Goal: Complete application form

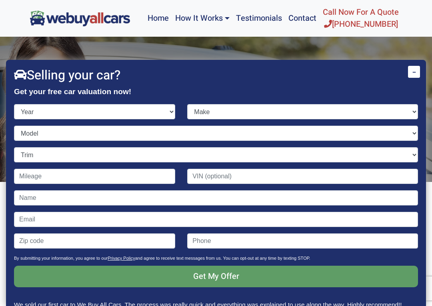
scroll to position [109, 0]
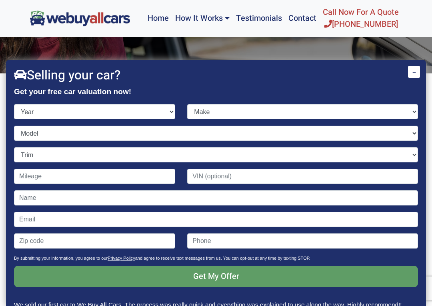
select select "2006"
click at [406, 109] on select "Make Acura Aston [PERSON_NAME] Audi Bentley BMW Bugatti Buick Cadillac Chevrole…" at bounding box center [302, 111] width 231 height 15
select select "Cadillac"
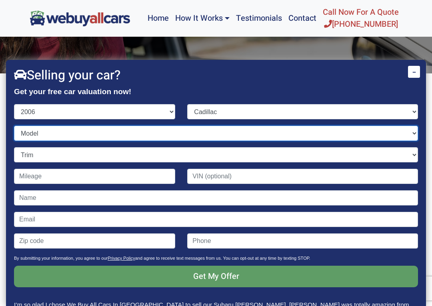
click at [109, 131] on select "Model CTS CTS-V DTS Escalade Escalade ESV Escalade EXT SRX STS STS-V XLR XLR-V" at bounding box center [216, 133] width 404 height 15
select select "CTS"
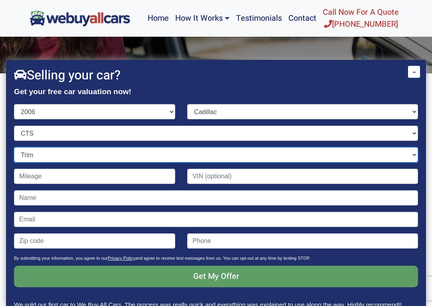
click at [408, 157] on select "Trim 4dr Sedan (2.8L 6cyl) 4dr Sedan (3.6L 6cyl) Sport 4dr Sedan (3.6L 6cyl)" at bounding box center [216, 154] width 404 height 15
select select "4dr Sedan (2.8L 6cyl)"
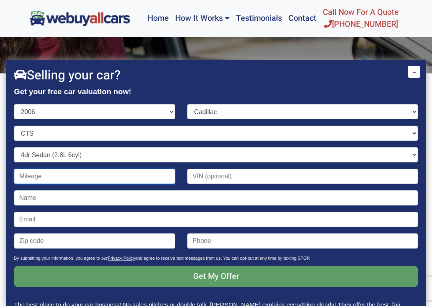
click at [155, 175] on input "Contact form" at bounding box center [94, 176] width 161 height 15
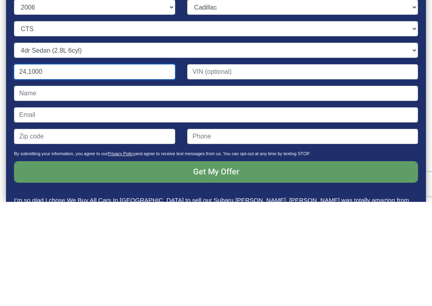
type input "241,000"
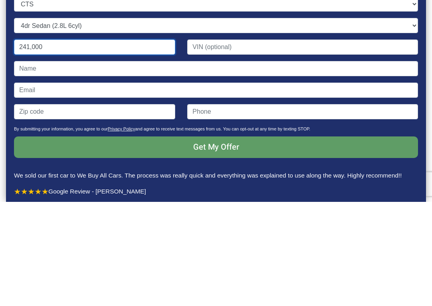
scroll to position [24, 0]
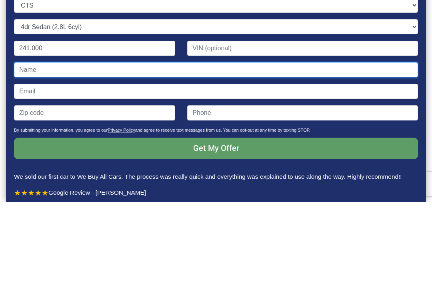
click at [167, 167] on input "Contact form" at bounding box center [216, 174] width 404 height 15
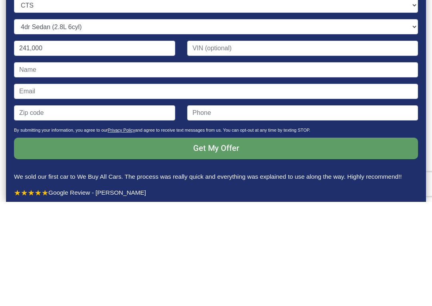
scroll to position [213, 0]
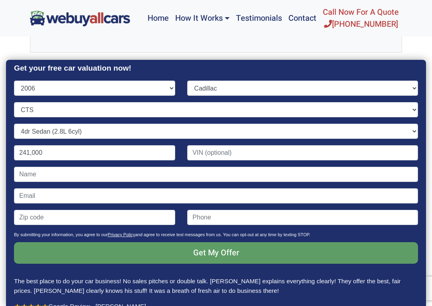
type input "30188"
type input "4042855003"
type input "[EMAIL_ADDRESS][DOMAIN_NAME]"
type input "[PERSON_NAME]"
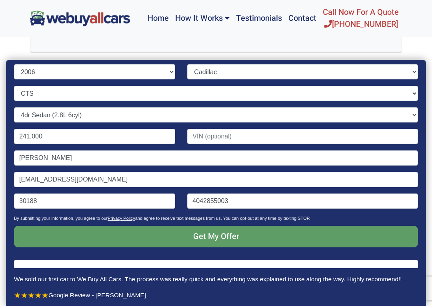
scroll to position [38, 0]
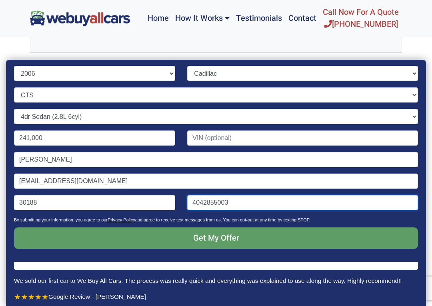
click at [245, 203] on input "4042855003" at bounding box center [302, 202] width 231 height 15
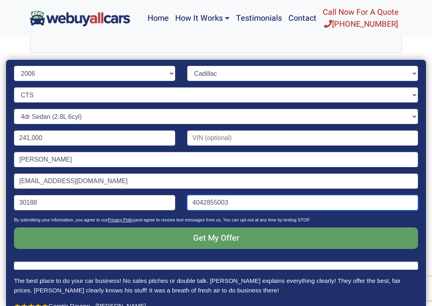
scroll to position [213, 0]
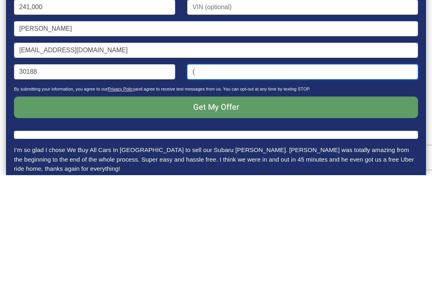
type input "("
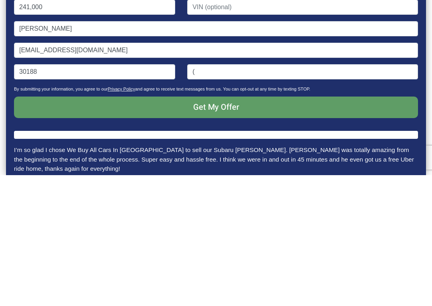
click at [245, 228] on input "Get My Offer" at bounding box center [216, 239] width 404 height 22
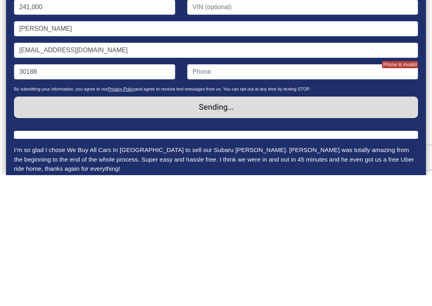
scroll to position [344, 0]
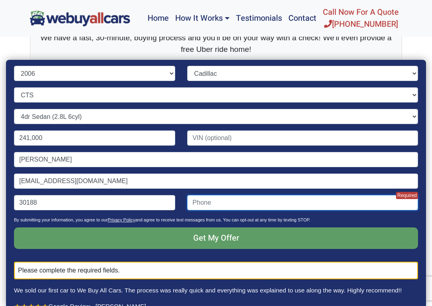
click at [249, 199] on input "Contact form" at bounding box center [302, 202] width 231 height 15
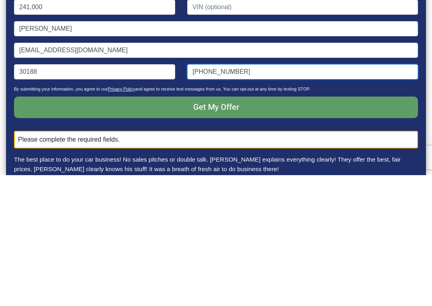
type input "[PHONE_NUMBER]"
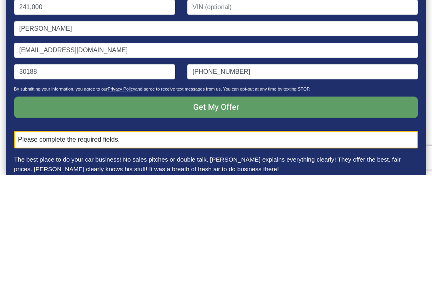
click at [234, 228] on input "Get My Offer" at bounding box center [216, 239] width 404 height 22
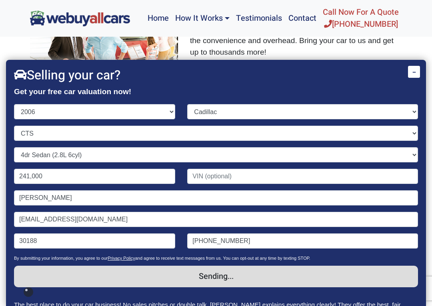
scroll to position [0, 0]
